Goal: Book appointment/travel/reservation

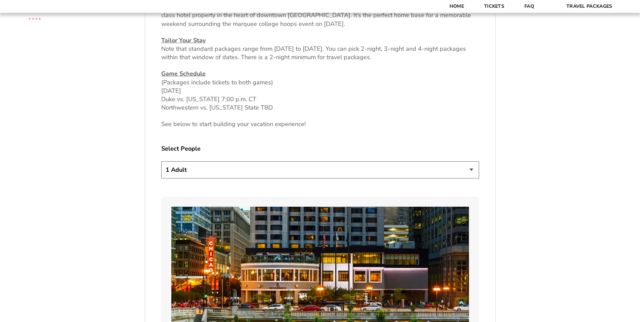
scroll to position [335, 0]
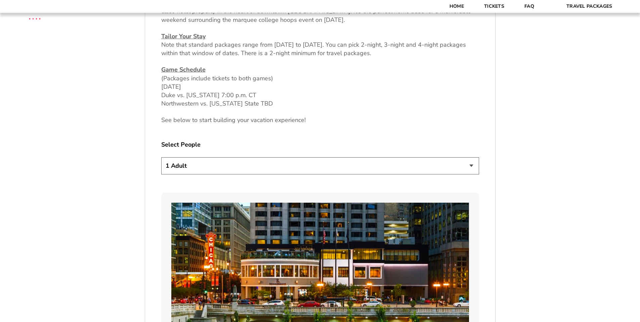
click at [313, 168] on select "1 Adult 2 Adults 3 Adults 4 Adults 2 Adults + 1 Child 2 Adults + 2 Children 2 A…" at bounding box center [320, 165] width 318 height 17
select select "2 Adults"
click at [161, 157] on select "1 Adult 2 Adults 3 Adults 4 Adults 2 Adults + 1 Child 2 Adults + 2 Children 2 A…" at bounding box center [320, 165] width 318 height 17
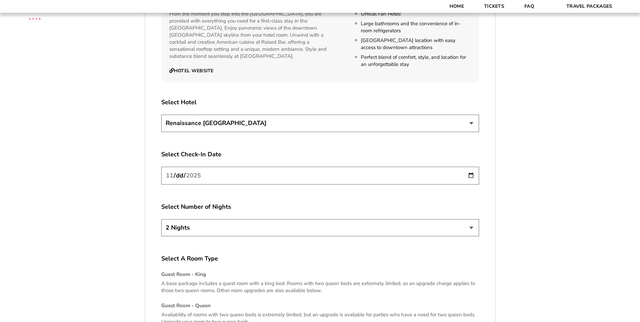
scroll to position [781, 0]
click at [185, 176] on input "[DATE]" at bounding box center [320, 176] width 318 height 18
click at [188, 230] on select "2 Nights 3 Nights 4 Nights" at bounding box center [320, 227] width 318 height 17
click at [161, 219] on select "2 Nights 3 Nights 4 Nights" at bounding box center [320, 227] width 318 height 17
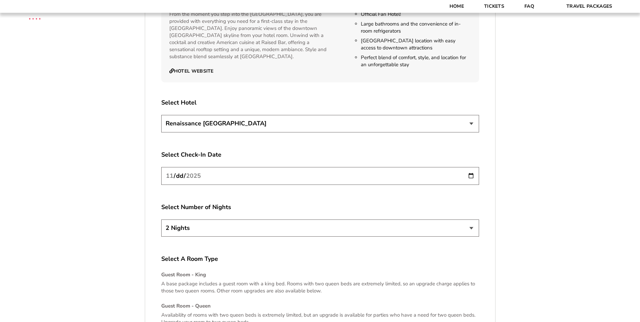
click at [137, 226] on div "1. Team 2. Accommodations 3. Seats 4. Parking 5. Details 1. Team Select Your Te…" at bounding box center [320, 40] width 383 height 1210
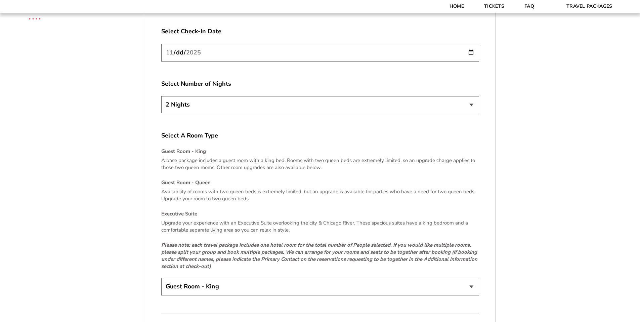
scroll to position [914, 0]
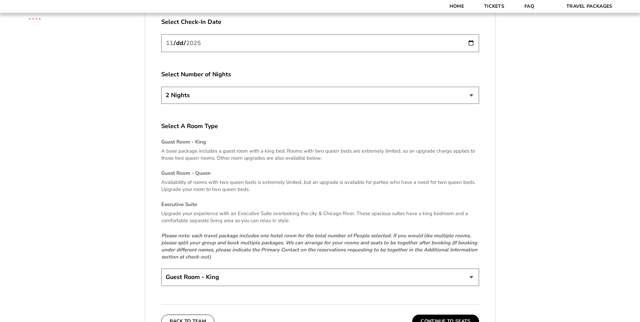
click at [183, 154] on p "A base package includes a guest room with a king bed. Rooms with two queen beds…" at bounding box center [320, 155] width 318 height 14
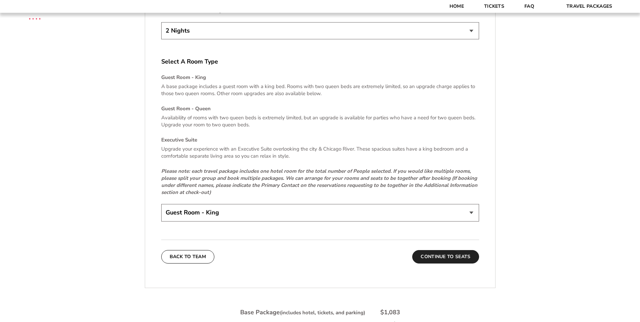
scroll to position [994, 0]
